Goal: Task Accomplishment & Management: Manage account settings

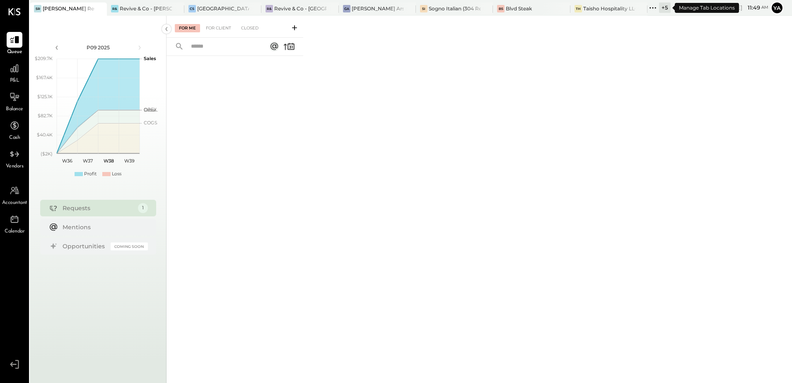
click at [659, 9] on icon at bounding box center [653, 7] width 11 height 11
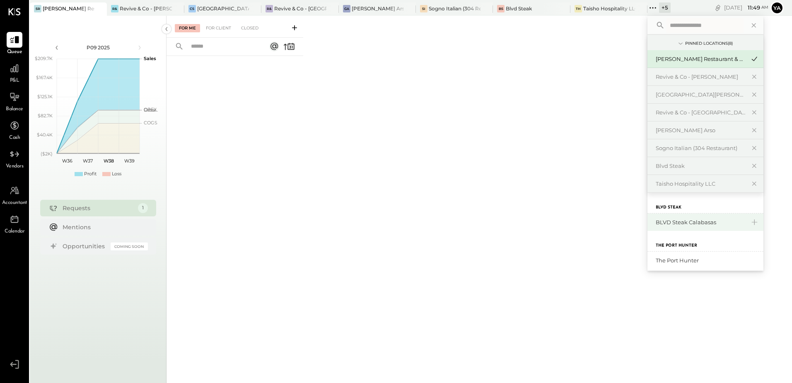
click at [685, 221] on div "BLVD Steak Calabasas" at bounding box center [701, 222] width 90 height 8
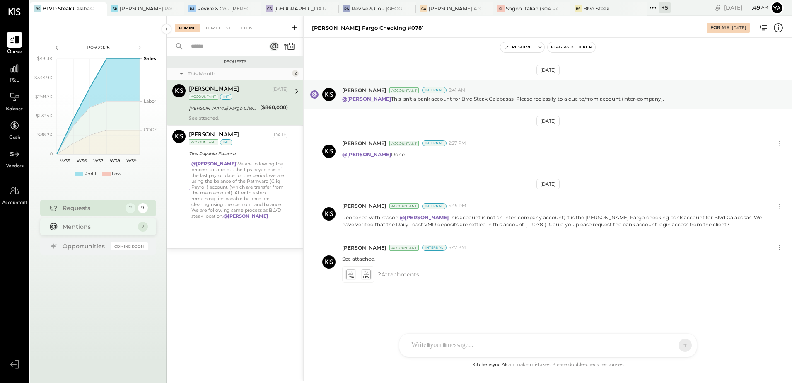
click at [94, 228] on div "Mentions" at bounding box center [98, 227] width 71 height 8
click at [220, 110] on div "[PERSON_NAME] Fargo Checking #0781" at bounding box center [223, 108] width 69 height 8
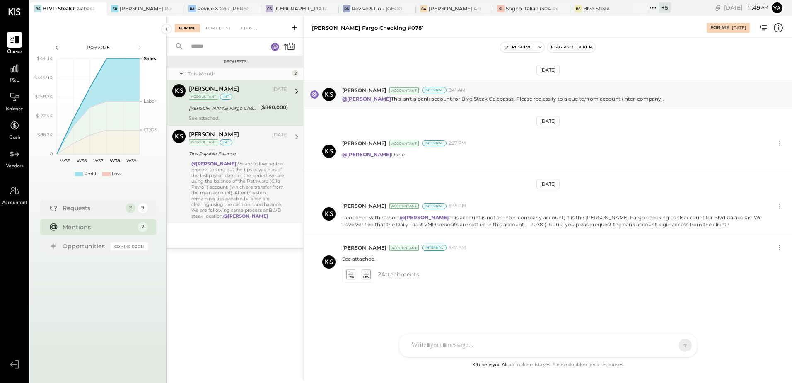
click at [232, 160] on div "[PERSON_NAME] [DATE] Accountant int Tips Payable Balance @[PERSON_NAME] We are …" at bounding box center [238, 174] width 99 height 89
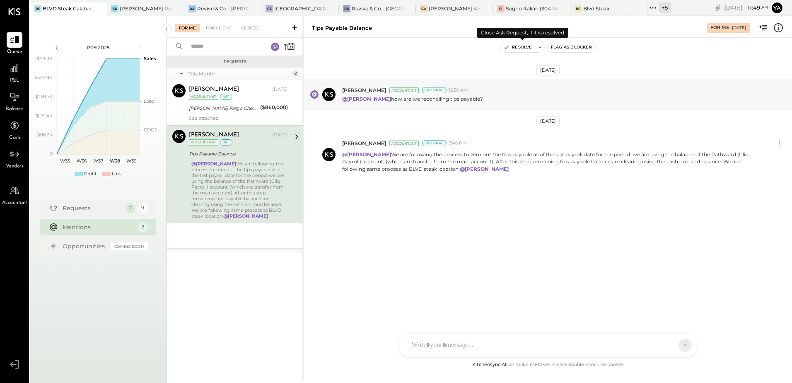
click at [526, 49] on button "Resolve" at bounding box center [518, 47] width 35 height 10
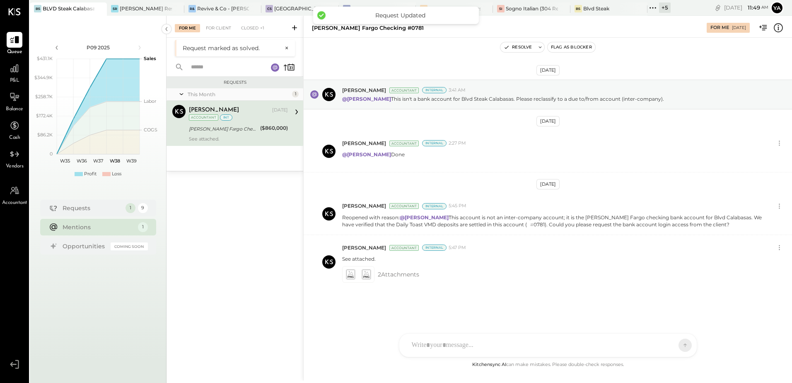
click at [252, 131] on div "[PERSON_NAME] Fargo Checking #0781" at bounding box center [223, 129] width 69 height 8
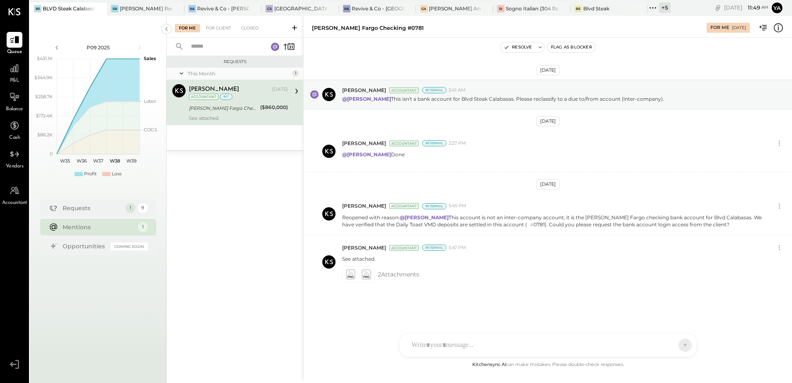
click at [243, 229] on div "Requests This Month 1 Yasin Shabhai Accountant [PERSON_NAME] [DATE] Accountant …" at bounding box center [235, 208] width 137 height 304
click at [213, 34] on div "For Me For Client Closed" at bounding box center [235, 27] width 137 height 22
click at [214, 30] on div "For Client" at bounding box center [219, 28] width 34 height 8
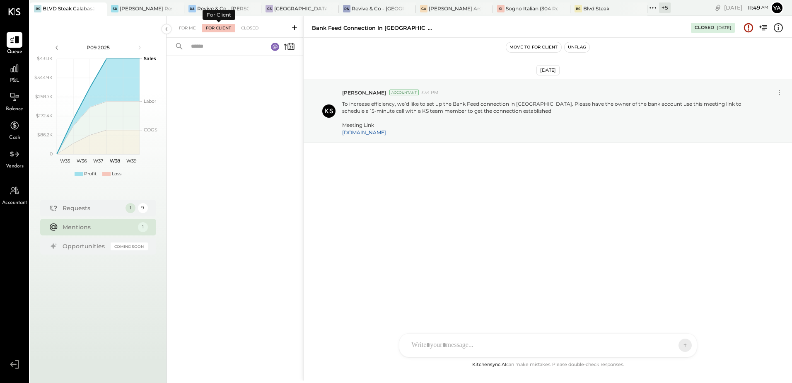
click at [214, 30] on div "For Client" at bounding box center [219, 28] width 34 height 8
click at [296, 51] on div at bounding box center [235, 47] width 137 height 18
click at [293, 49] on icon at bounding box center [289, 47] width 12 height 12
click at [243, 25] on div "Closed" at bounding box center [250, 28] width 26 height 8
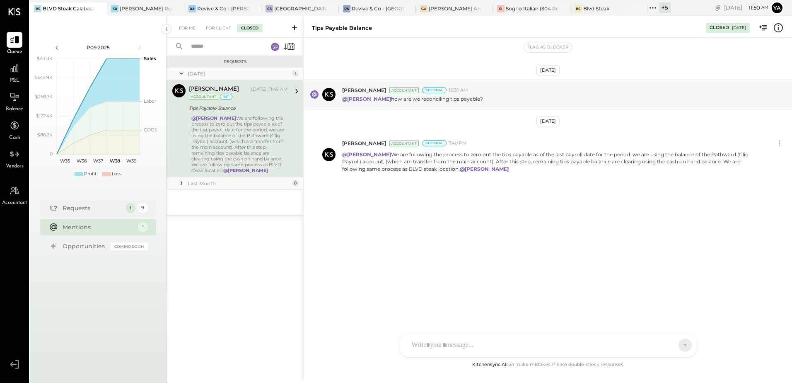
click at [184, 184] on icon at bounding box center [181, 183] width 8 height 8
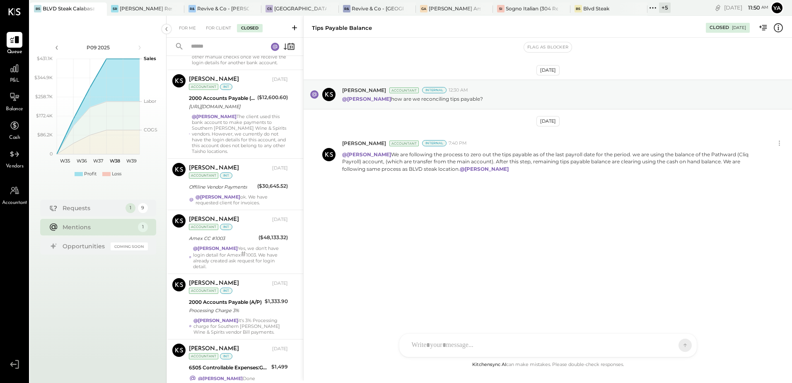
scroll to position [329, 0]
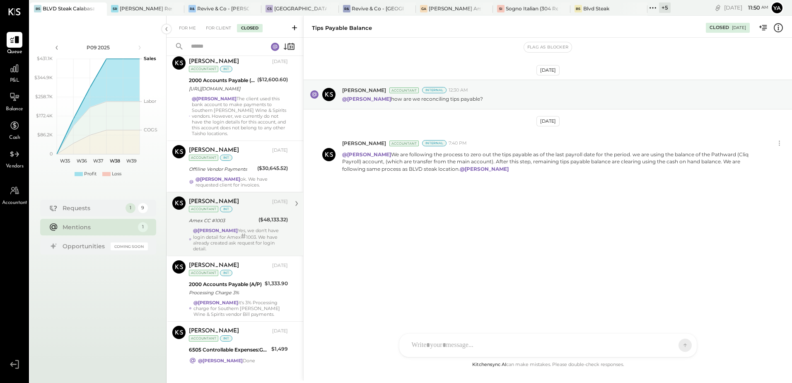
click at [245, 216] on div "Amex CC #1003" at bounding box center [222, 220] width 67 height 8
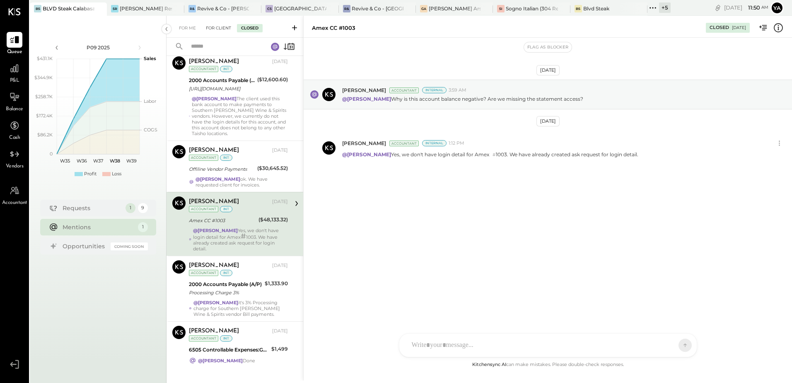
click at [220, 30] on div "For Client" at bounding box center [219, 28] width 34 height 8
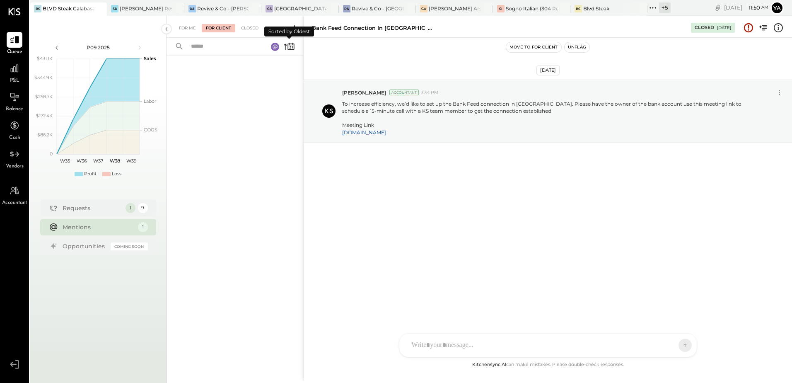
click at [288, 48] on icon at bounding box center [289, 47] width 12 height 12
click at [278, 46] on rect at bounding box center [275, 47] width 8 height 8
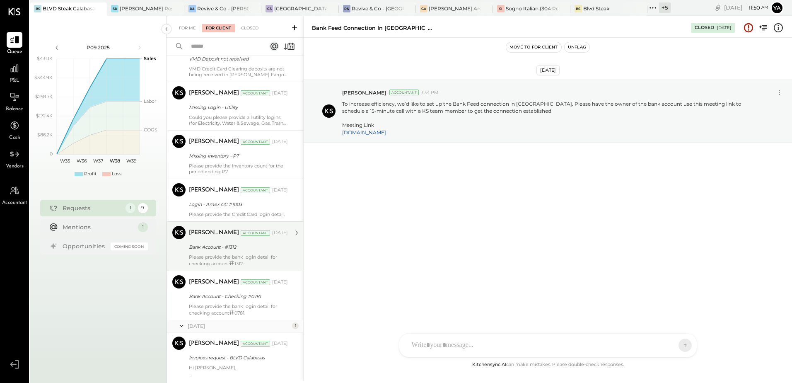
scroll to position [166, 0]
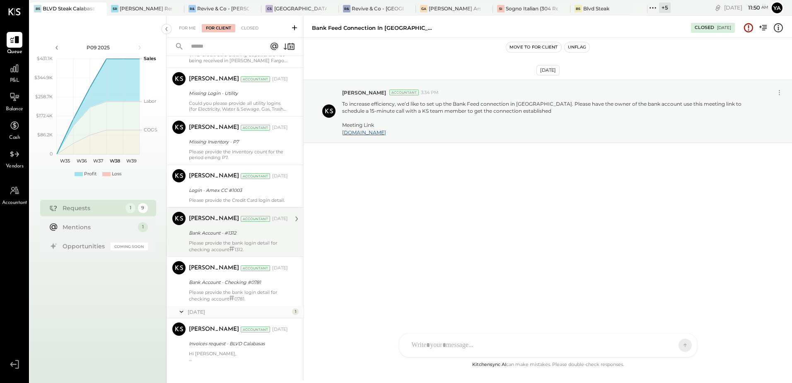
click at [251, 239] on div "[PERSON_NAME] Accountant [DATE] Bank Account - #1312 Please provide the bank lo…" at bounding box center [238, 232] width 99 height 41
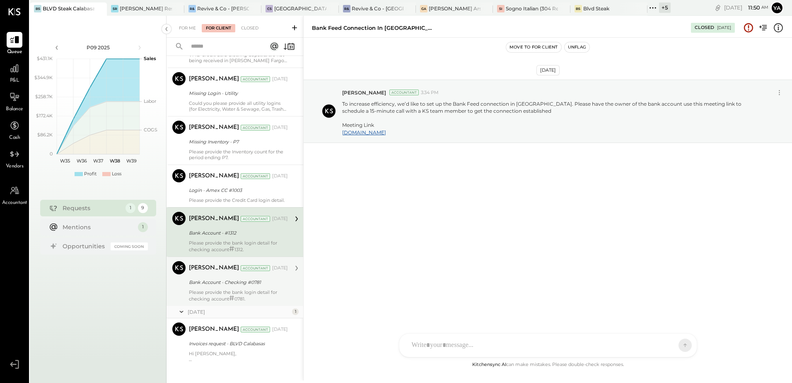
click at [244, 291] on div "Please provide the bank login detail for checking account # 0781." at bounding box center [238, 295] width 99 height 12
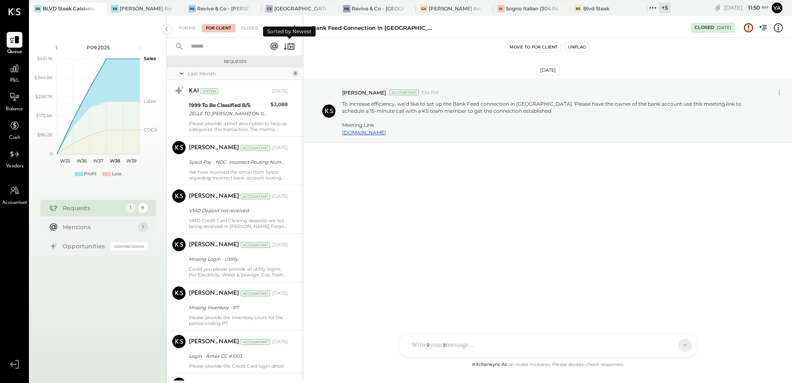
click at [291, 49] on icon at bounding box center [289, 47] width 12 height 12
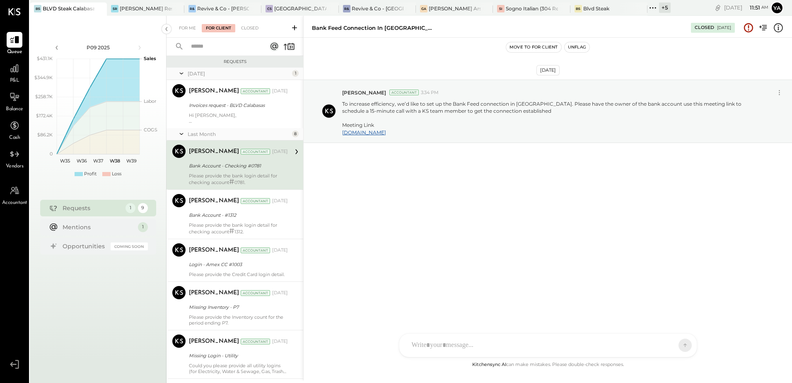
click at [245, 157] on div "[PERSON_NAME] Accountant [DATE]" at bounding box center [238, 152] width 99 height 14
click at [245, 173] on div "Please provide the bank login detail for checking account # 0781." at bounding box center [238, 179] width 99 height 12
click at [241, 123] on div "Hi [PERSON_NAME], Could you please send all pending invoices to MarginEdge." at bounding box center [238, 118] width 99 height 12
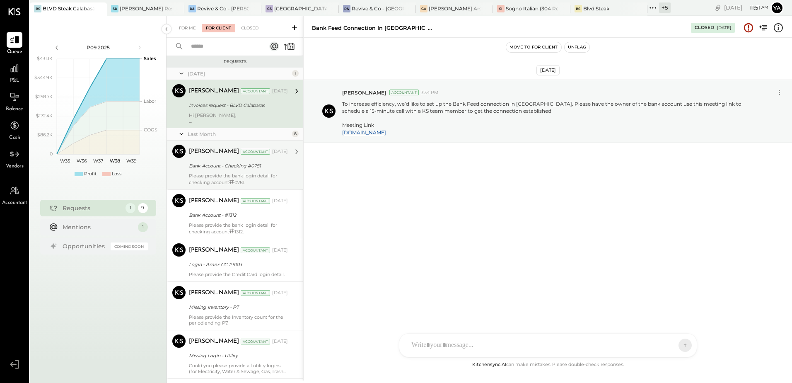
click at [251, 153] on div "Accountant" at bounding box center [255, 152] width 29 height 6
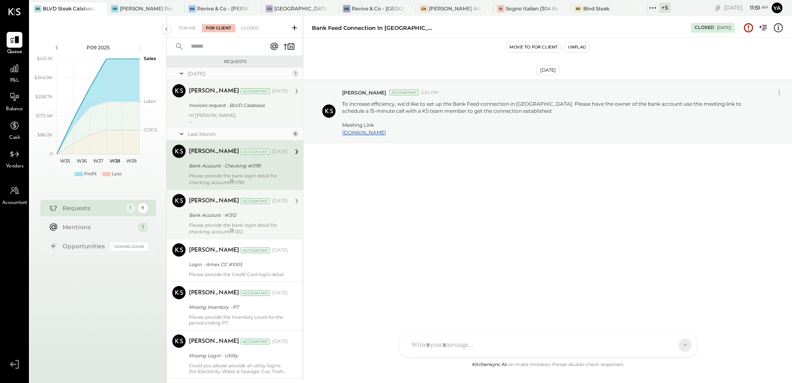
click at [252, 205] on div "[PERSON_NAME] Accountant" at bounding box center [230, 201] width 82 height 8
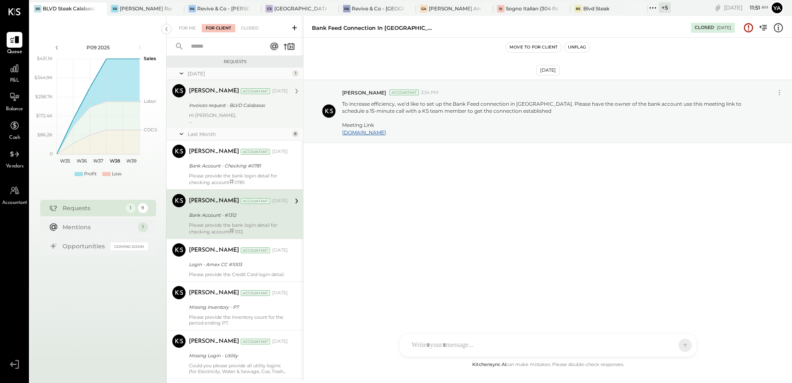
click at [440, 217] on div "[DATE] Yasin Shabhai Accountant 3:34 PM To increase efficiency, we’d like to se…" at bounding box center [548, 199] width 489 height 322
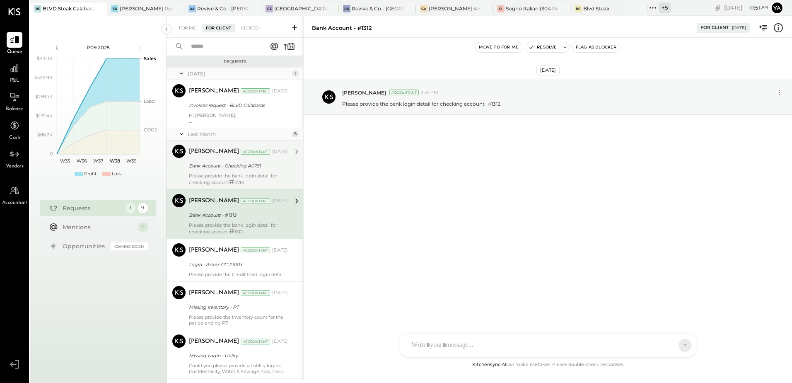
click at [227, 170] on div "Bank Account - Checking #0781" at bounding box center [237, 166] width 97 height 10
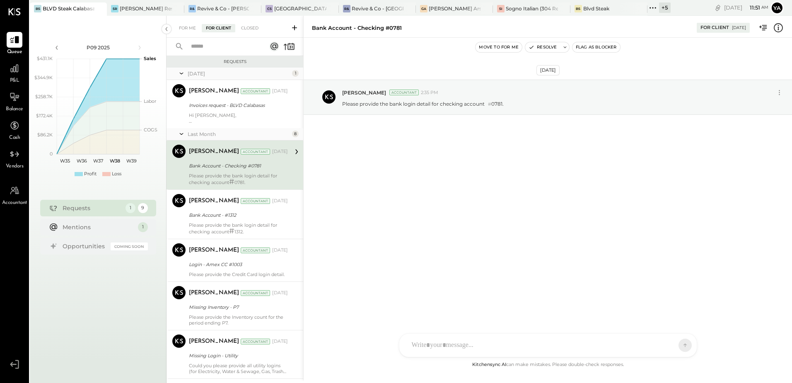
click at [590, 50] on button "Flag as Blocker" at bounding box center [597, 47] width 48 height 10
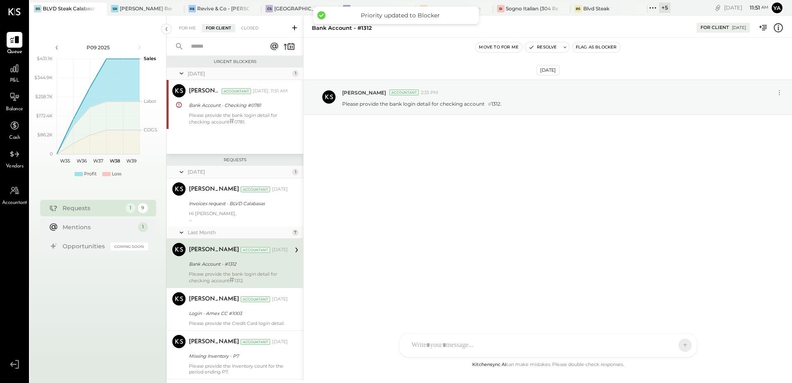
click at [602, 46] on button "Flag as Blocker" at bounding box center [597, 47] width 48 height 10
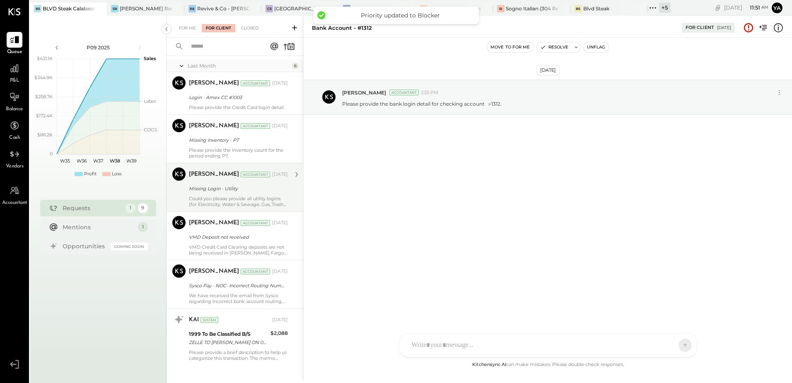
scroll to position [224, 0]
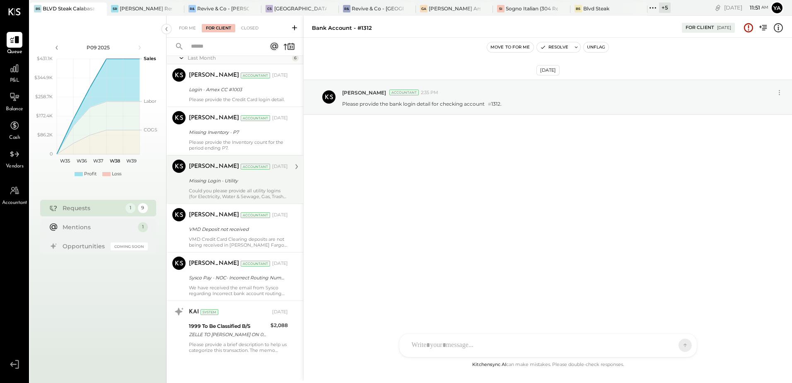
click at [237, 185] on div "Missing Login - Utility" at bounding box center [237, 181] width 97 height 8
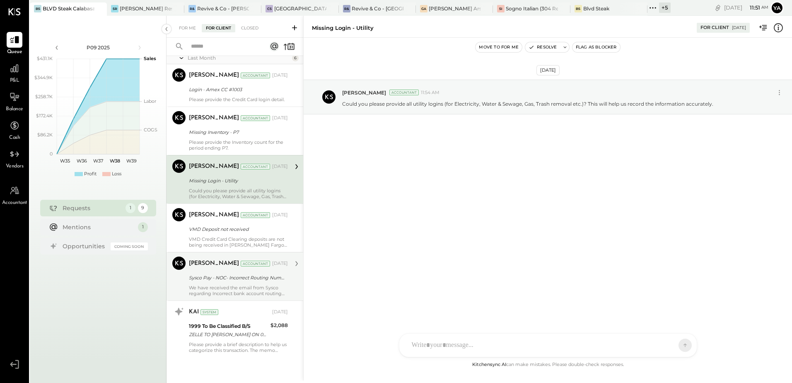
scroll to position [141, 0]
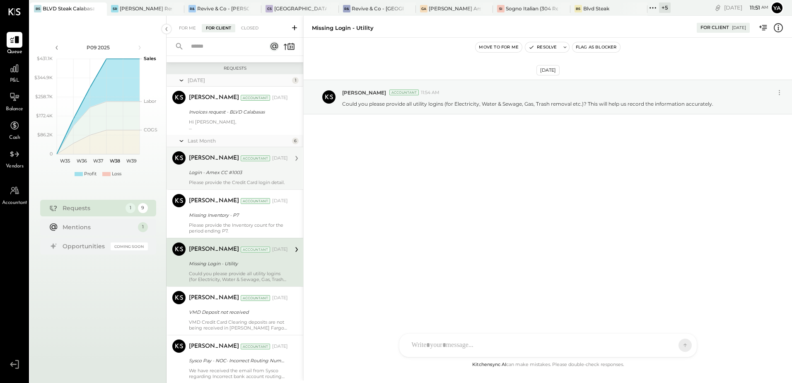
click at [247, 168] on div "Login - Amex CC #1003" at bounding box center [237, 172] width 97 height 8
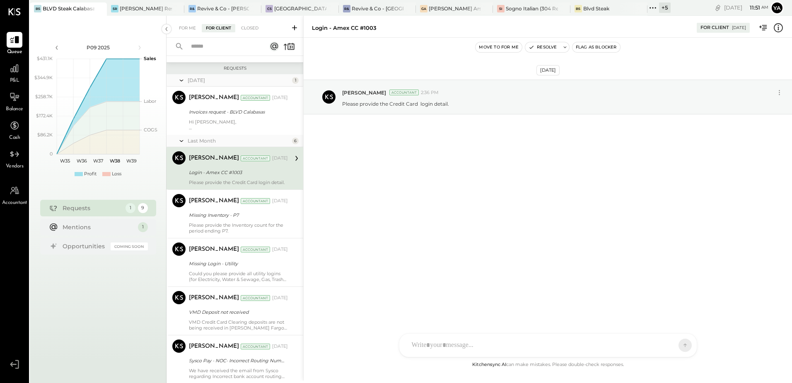
click at [605, 46] on button "Flag as Blocker" at bounding box center [597, 47] width 48 height 10
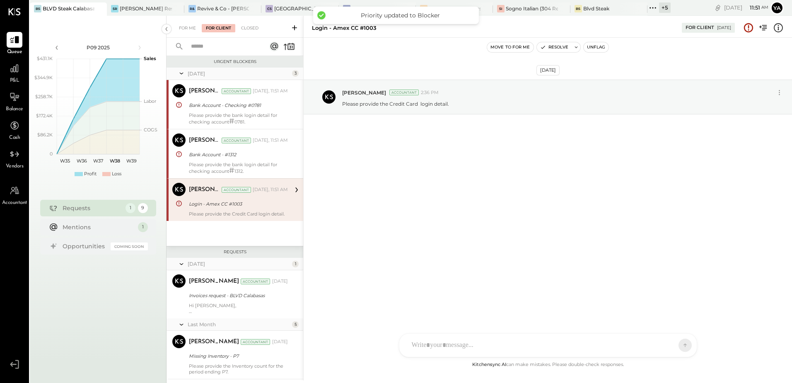
click at [252, 202] on div "Login - Amex CC #1003" at bounding box center [237, 204] width 97 height 8
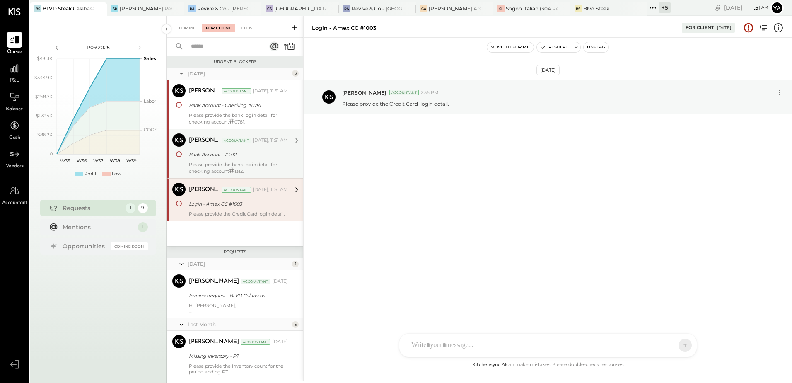
click at [240, 165] on div "Please provide the bank login detail for checking account # 1312." at bounding box center [238, 168] width 99 height 12
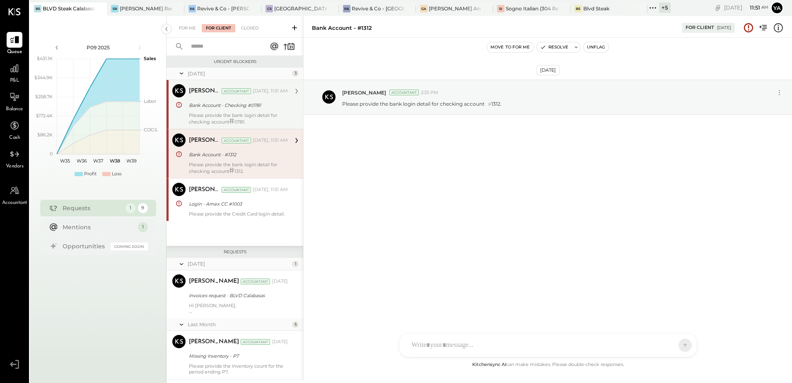
click at [237, 114] on div "Please provide the bank login detail for checking account # 0781." at bounding box center [238, 118] width 99 height 12
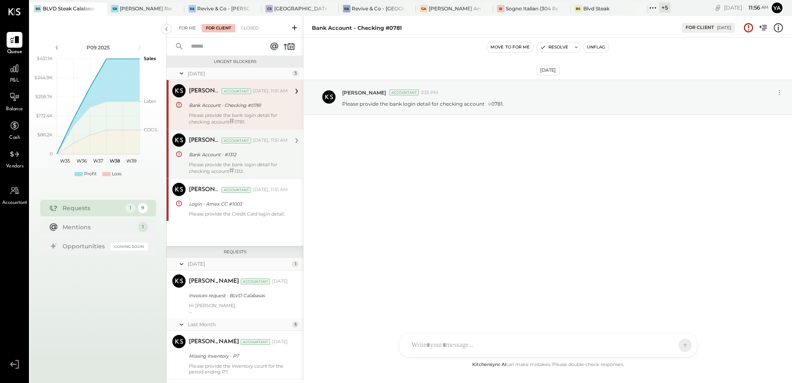
click at [192, 30] on div "For Me" at bounding box center [187, 28] width 25 height 8
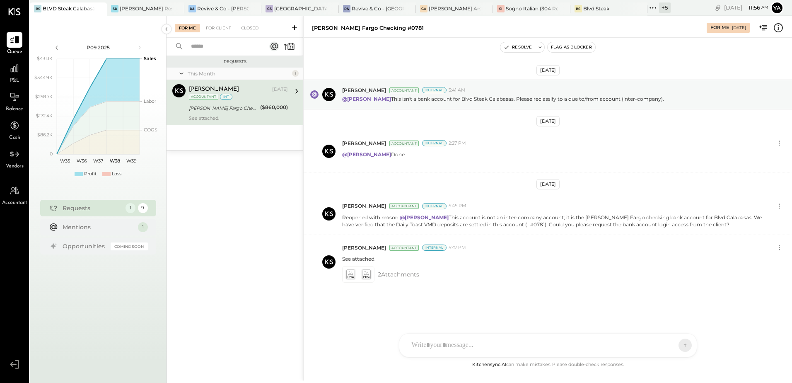
click at [220, 115] on div "See attached." at bounding box center [238, 118] width 99 height 6
click at [509, 48] on icon "button" at bounding box center [507, 47] width 6 height 6
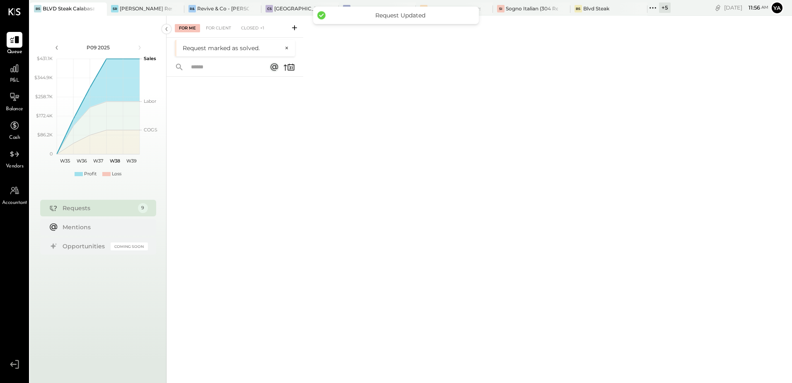
click at [222, 217] on div at bounding box center [235, 218] width 137 height 283
click at [227, 31] on div "For Client" at bounding box center [219, 28] width 34 height 8
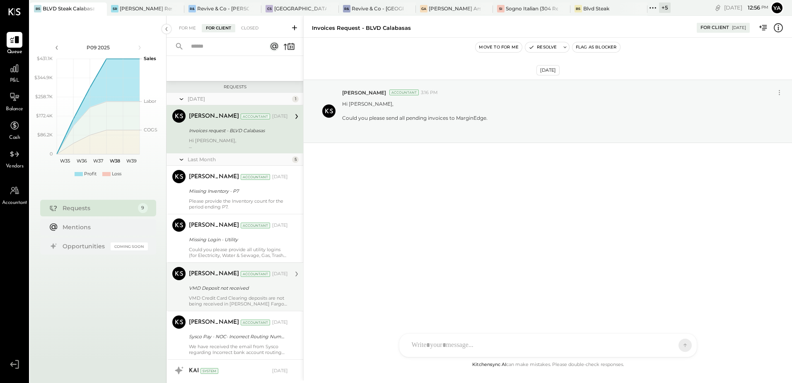
scroll to position [166, 0]
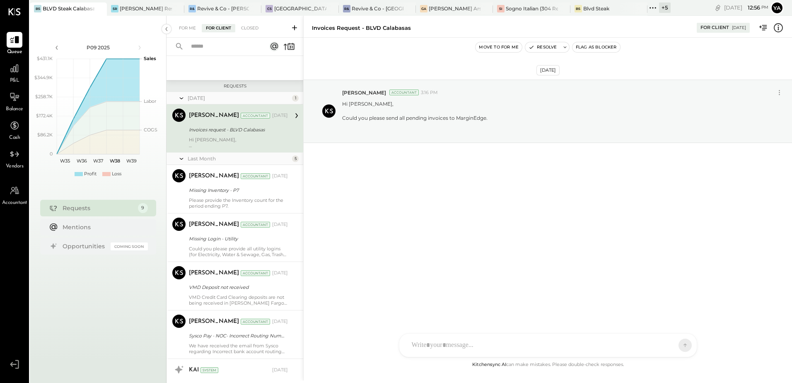
click at [241, 136] on div "Yasin Shabhai Accountant Jul 18, 2025 Invoices request - BLVD Calabasas Hi Chri…" at bounding box center [238, 129] width 99 height 40
click at [241, 186] on div "Missing Inventory - P7" at bounding box center [237, 190] width 97 height 10
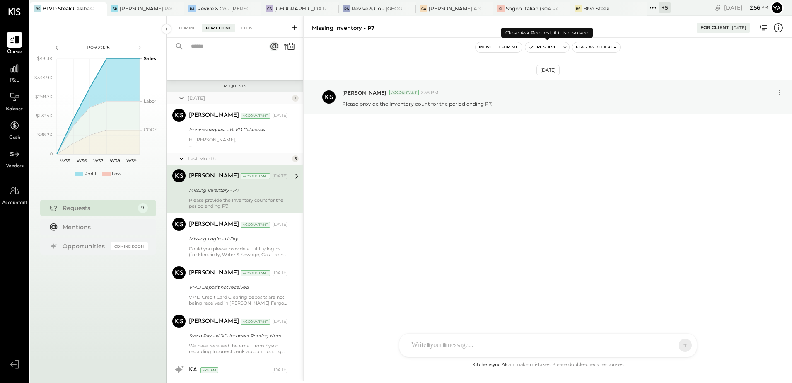
click at [547, 44] on button "Resolve" at bounding box center [542, 47] width 35 height 10
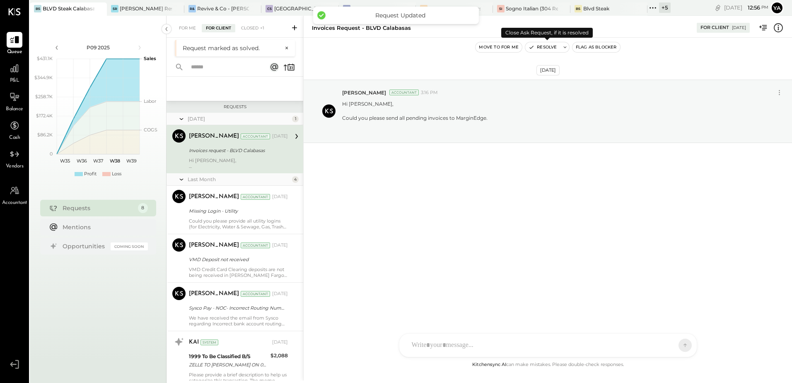
scroll to position [75, 0]
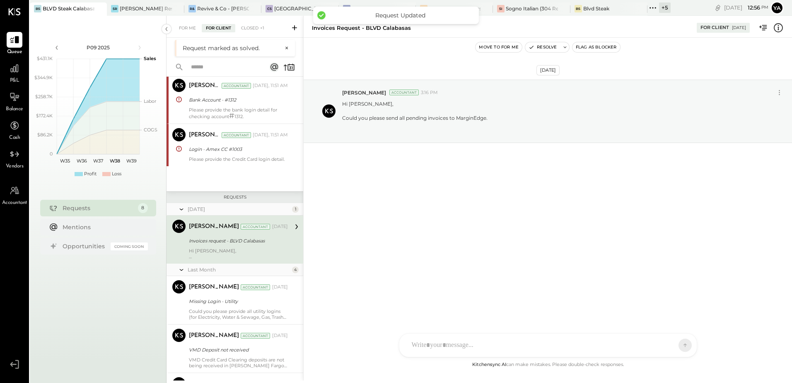
click at [229, 254] on div "Hi [PERSON_NAME], Could you please send all pending invoices to MarginEdge." at bounding box center [238, 254] width 99 height 12
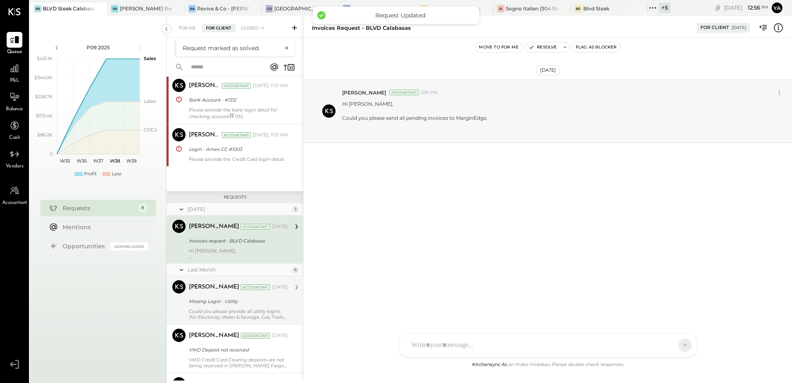
click at [228, 296] on div "Missing Login - Utility" at bounding box center [237, 301] width 97 height 10
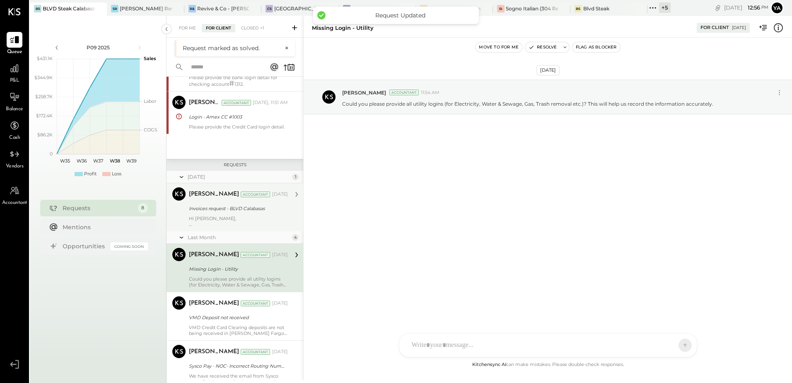
scroll to position [158, 0]
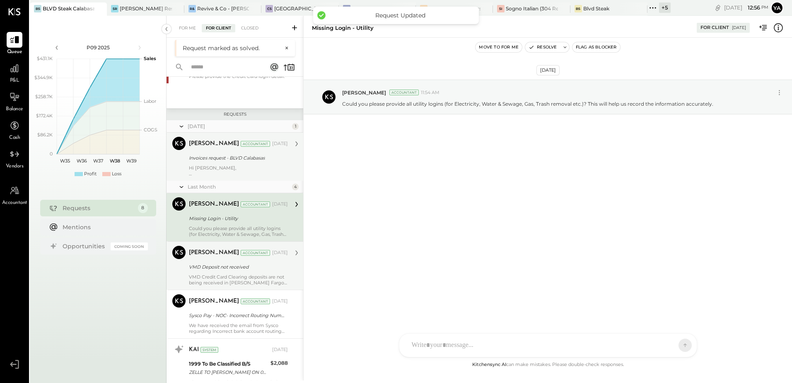
click at [234, 276] on div "VMD Credit Card Clearing deposits are not being received in Wells Fargo account…" at bounding box center [238, 280] width 99 height 12
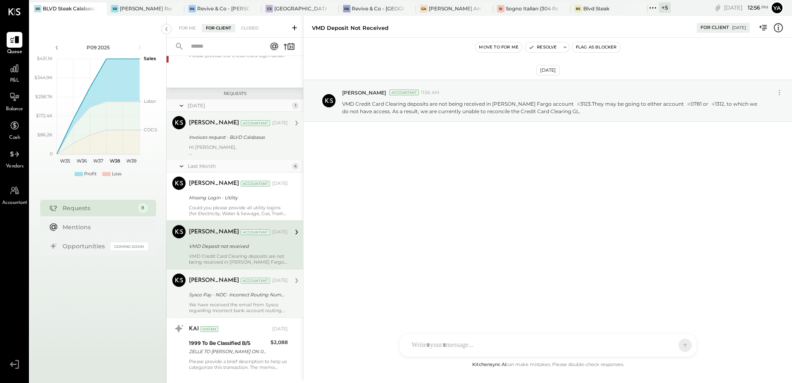
click at [241, 291] on div "Sysco Pay - NOC- Incorrect Routing Number" at bounding box center [237, 295] width 97 height 8
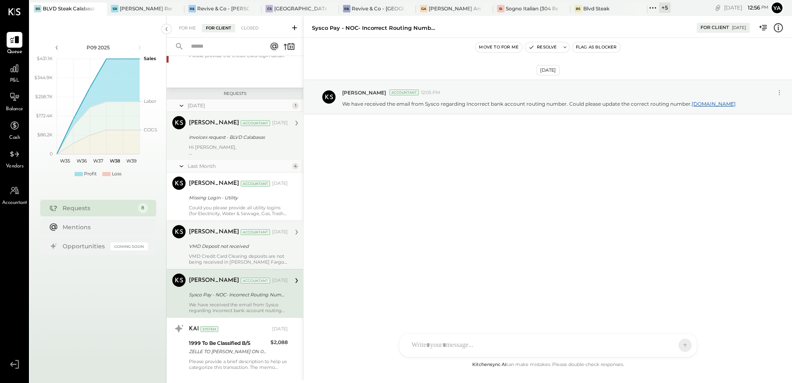
scroll to position [175, 0]
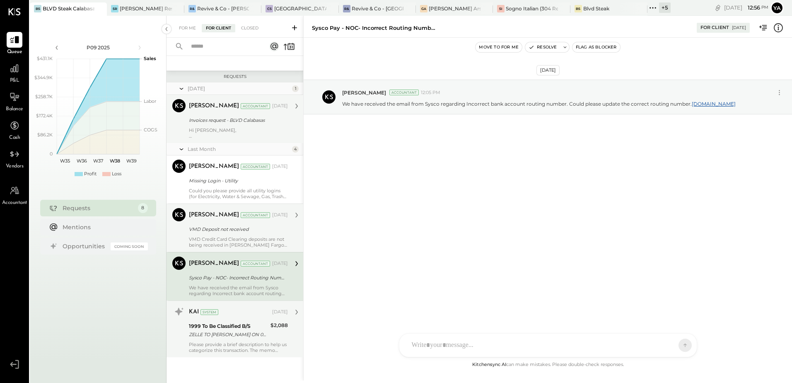
click at [234, 330] on div "1999 To Be Classified B/S" at bounding box center [228, 326] width 79 height 8
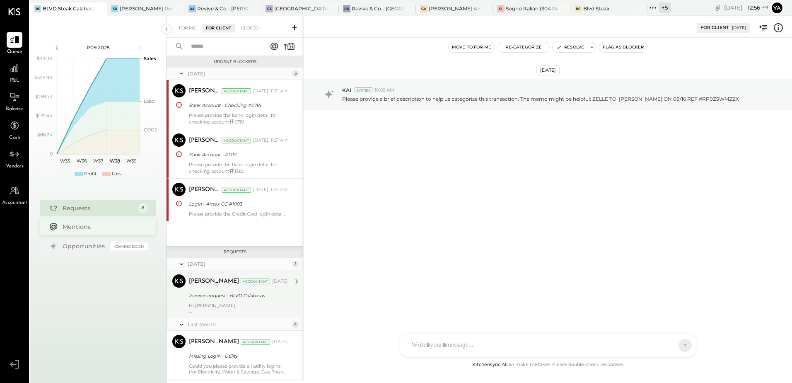
click at [80, 224] on div "Mentions" at bounding box center [103, 227] width 81 height 8
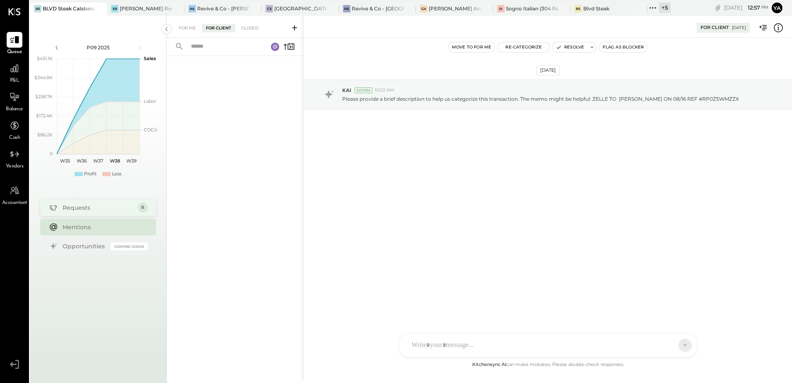
click at [85, 212] on div "Requests 8" at bounding box center [98, 207] width 116 height 17
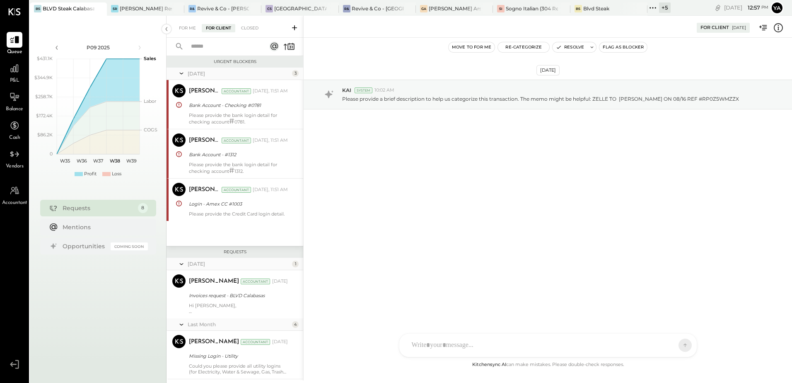
scroll to position [176, 0]
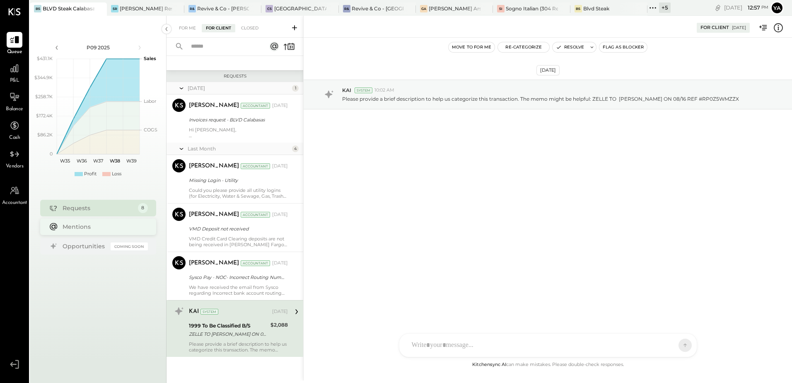
click at [88, 228] on div "Mentions" at bounding box center [103, 227] width 81 height 8
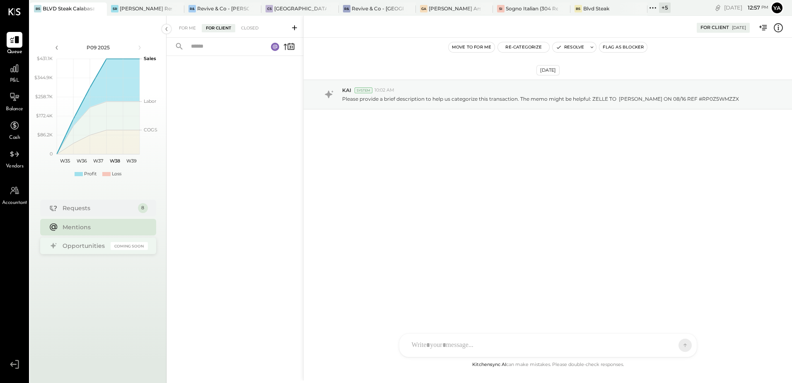
click at [86, 244] on div "Opportunities" at bounding box center [85, 246] width 44 height 8
click at [85, 207] on div "Requests" at bounding box center [98, 207] width 71 height 8
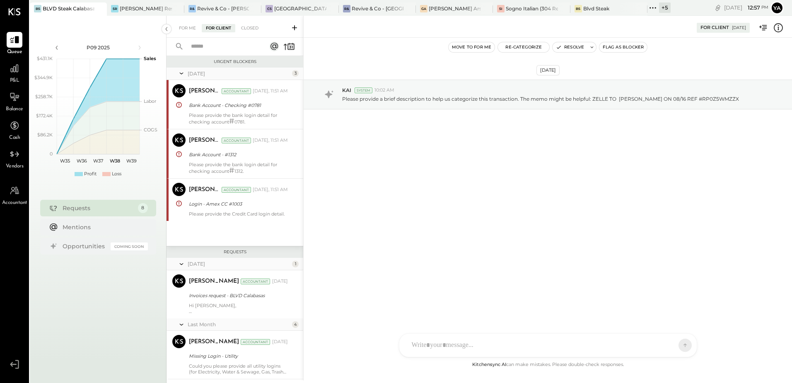
scroll to position [176, 0]
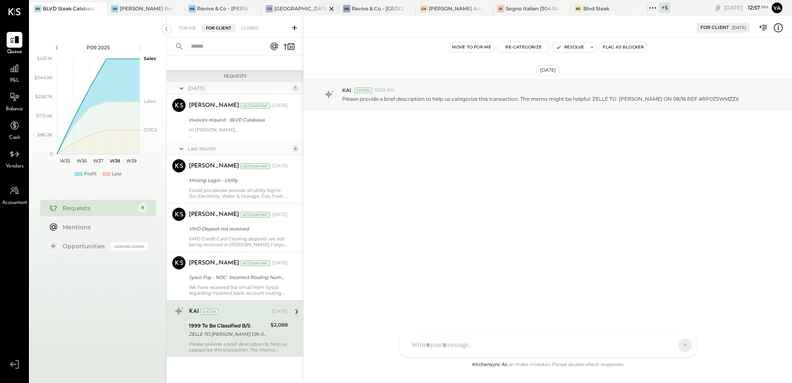
click at [295, 13] on div "CS Casita Sherman Oaks" at bounding box center [300, 8] width 77 height 13
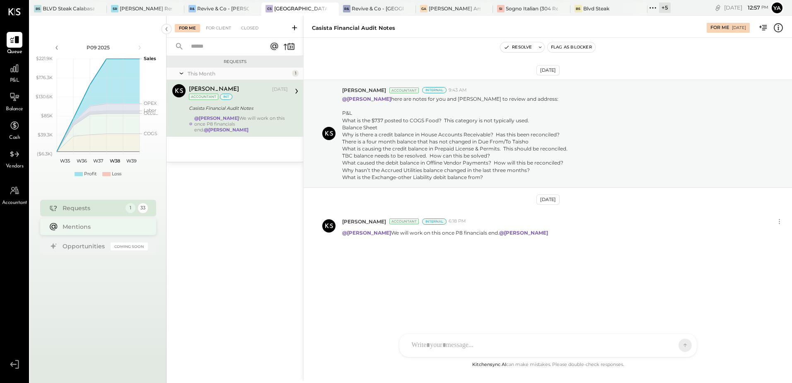
click at [109, 228] on div "Mentions" at bounding box center [103, 227] width 81 height 8
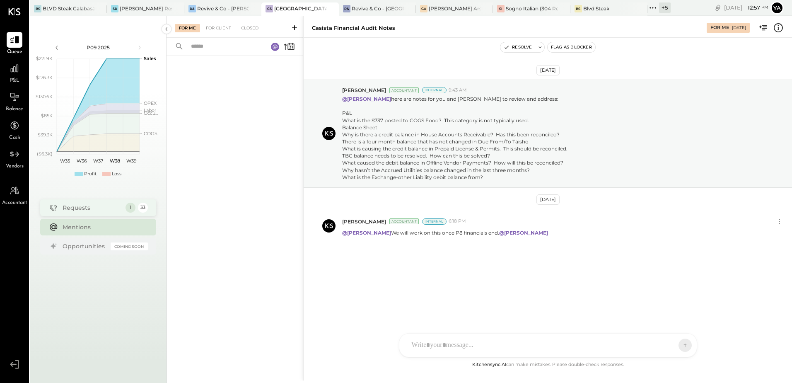
click at [109, 208] on div "Requests" at bounding box center [92, 207] width 59 height 8
